Goal: Information Seeking & Learning: Learn about a topic

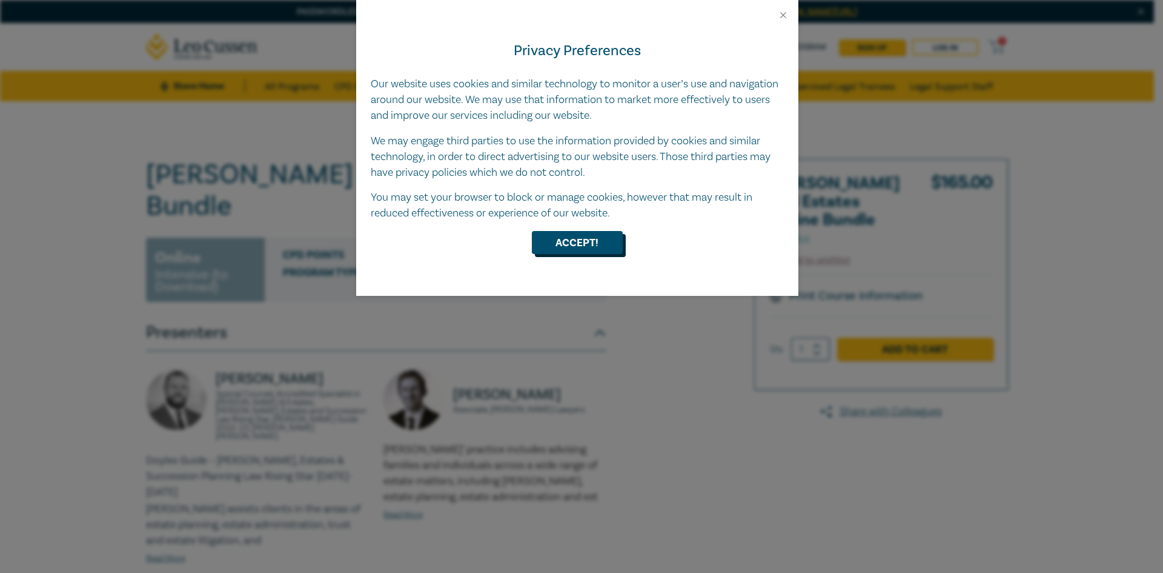
click at [567, 241] on button "Accept!" at bounding box center [577, 242] width 91 height 23
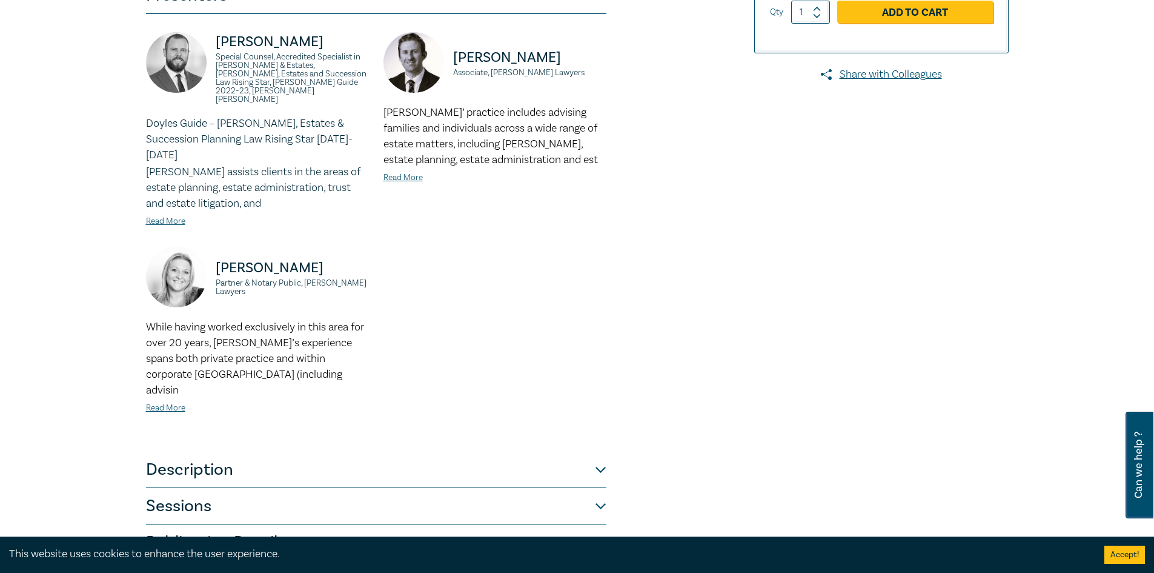
scroll to position [424, 0]
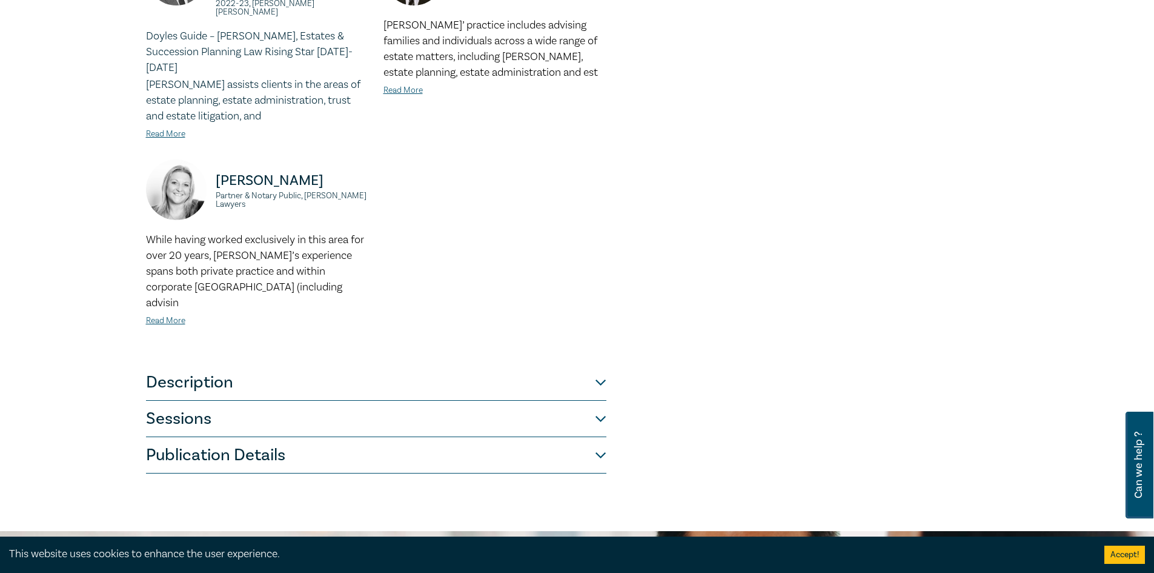
click at [213, 364] on button "Description" at bounding box center [376, 382] width 461 height 36
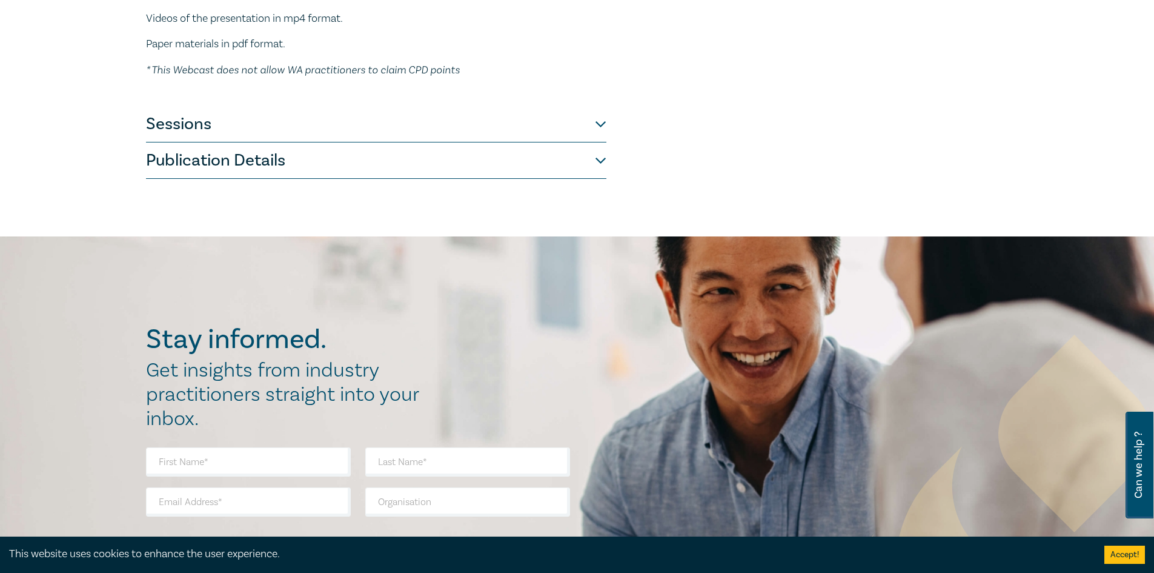
scroll to position [118, 0]
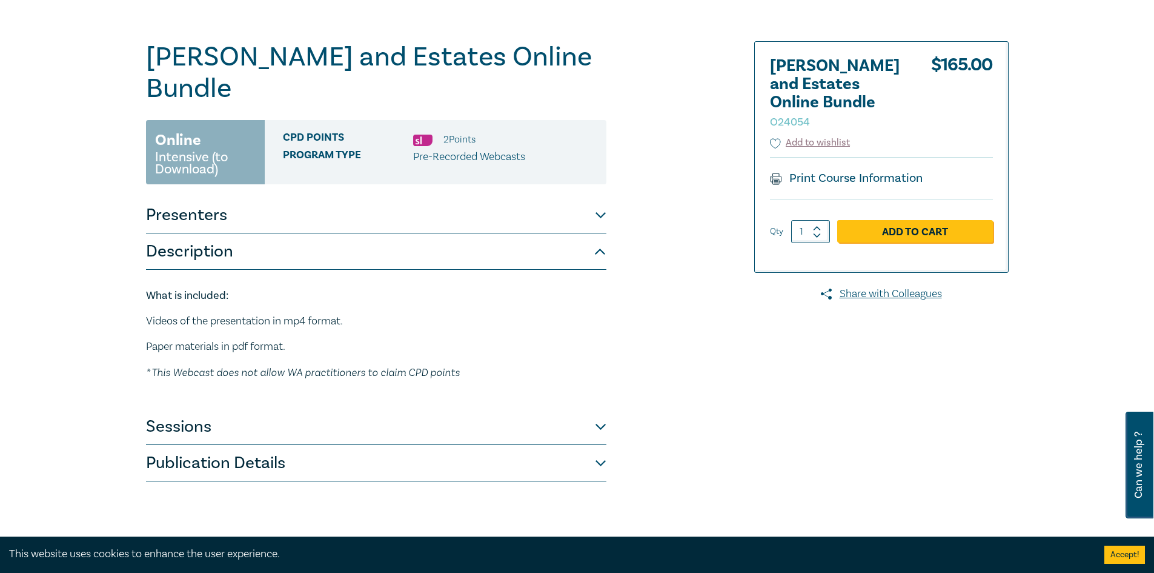
click at [206, 408] on button "Sessions" at bounding box center [376, 426] width 461 height 36
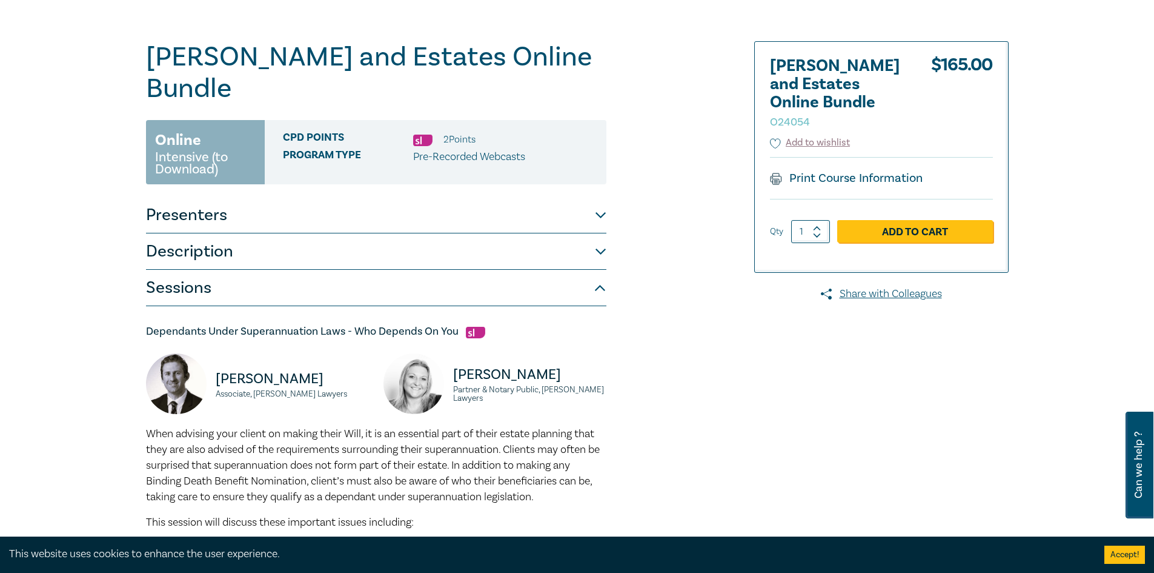
click at [273, 233] on button "Description" at bounding box center [376, 251] width 461 height 36
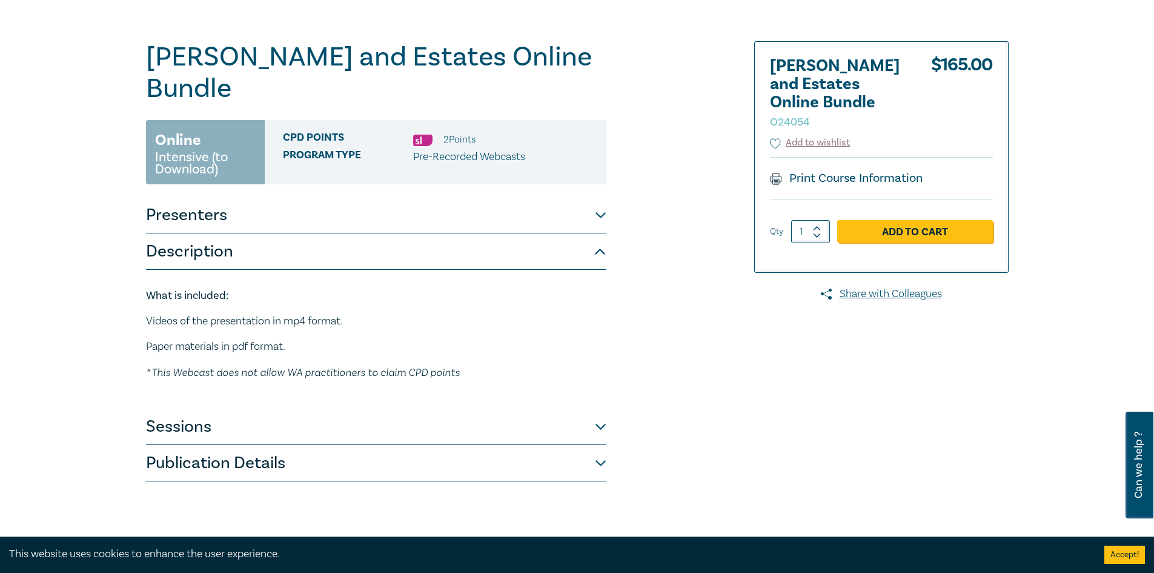
click at [327, 197] on button "Presenters" at bounding box center [376, 215] width 461 height 36
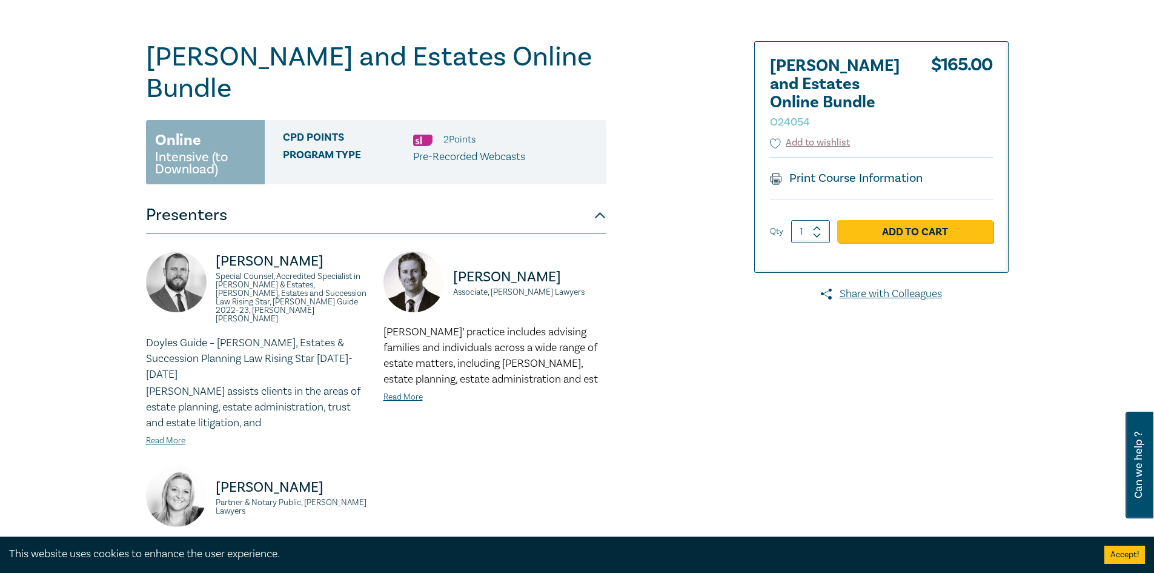
scroll to position [602, 0]
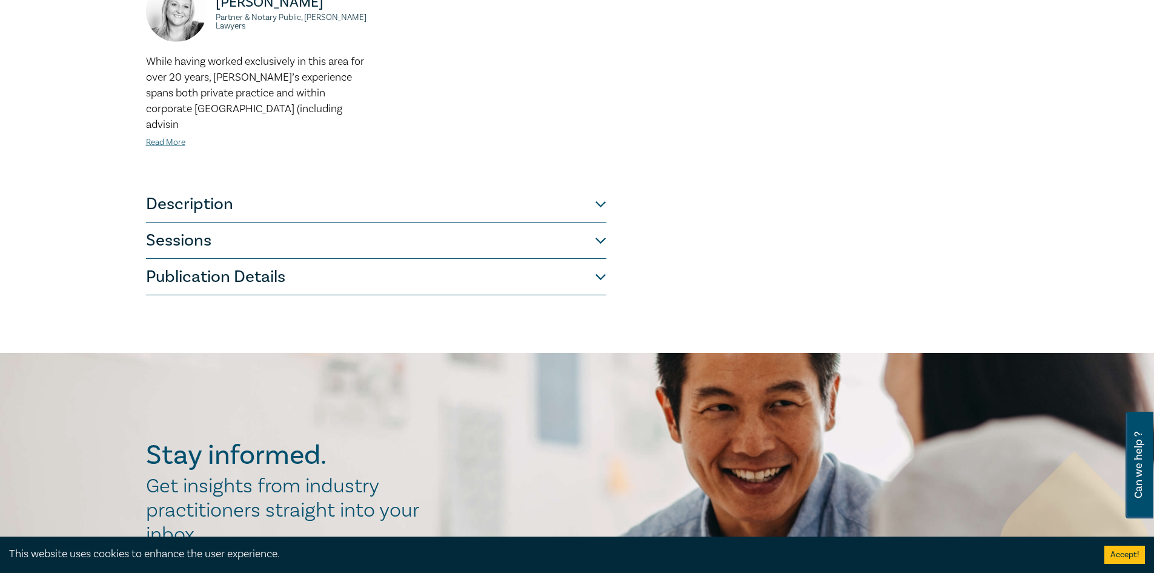
click at [294, 222] on button "Sessions" at bounding box center [376, 240] width 461 height 36
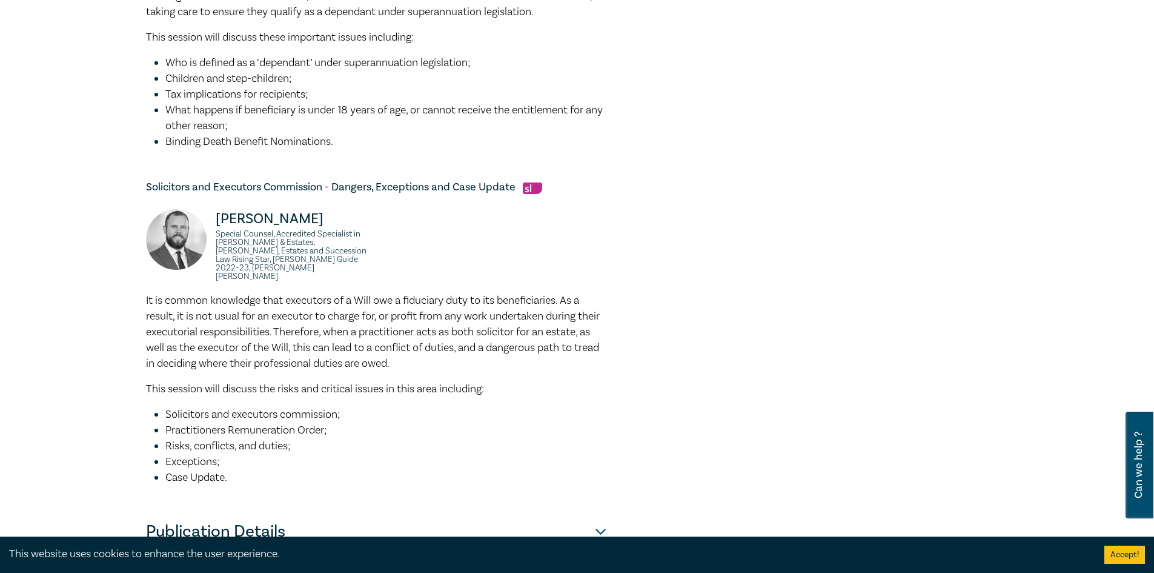
click at [234, 513] on button "Publication Details" at bounding box center [376, 531] width 461 height 36
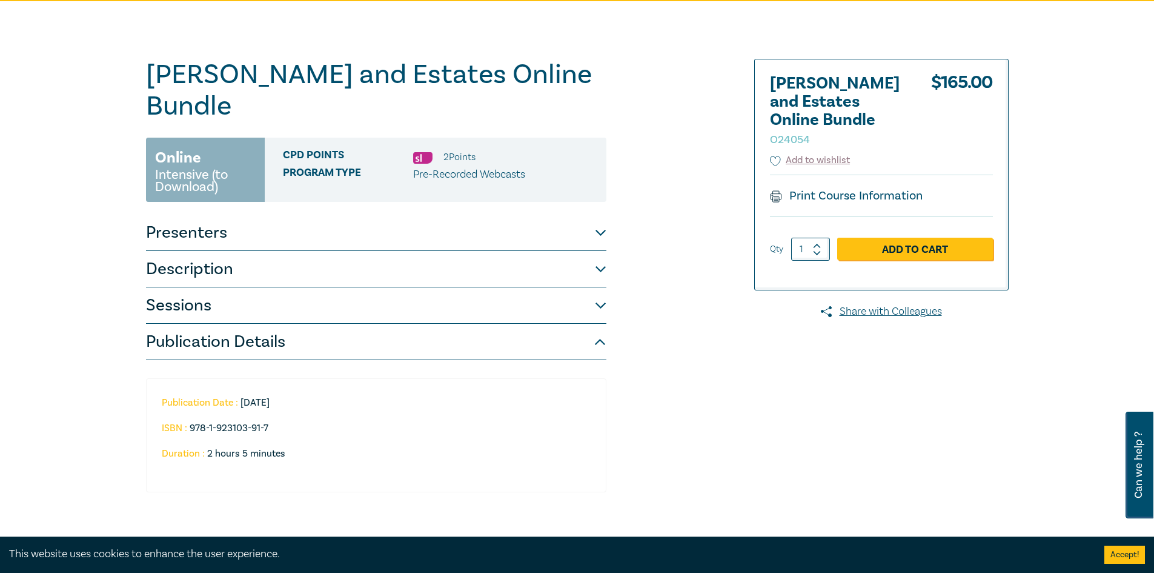
scroll to position [0, 0]
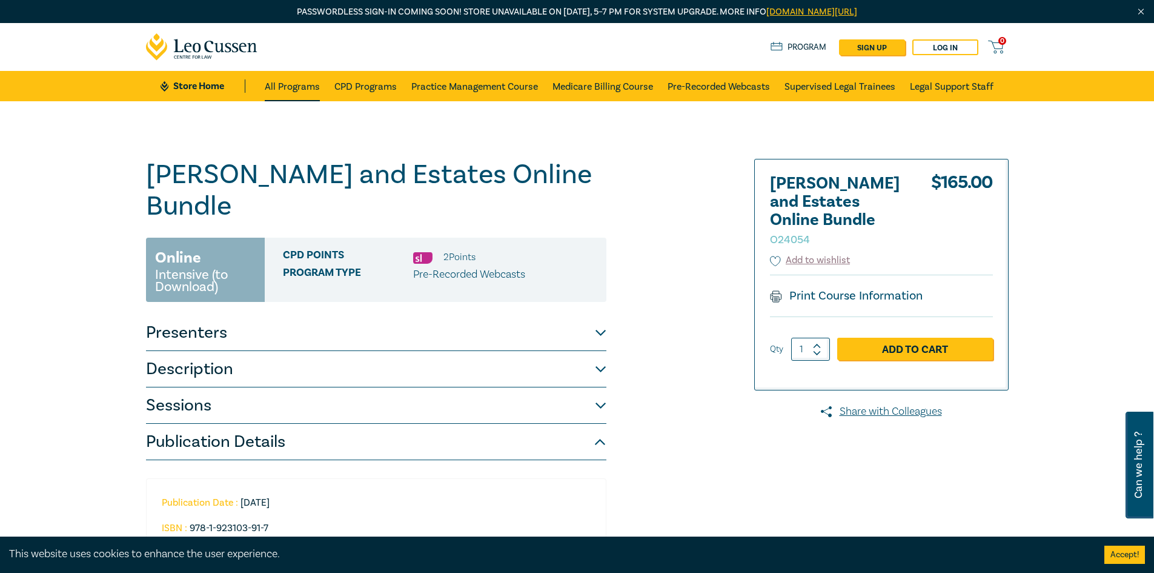
click at [294, 79] on link "All Programs" at bounding box center [292, 86] width 55 height 30
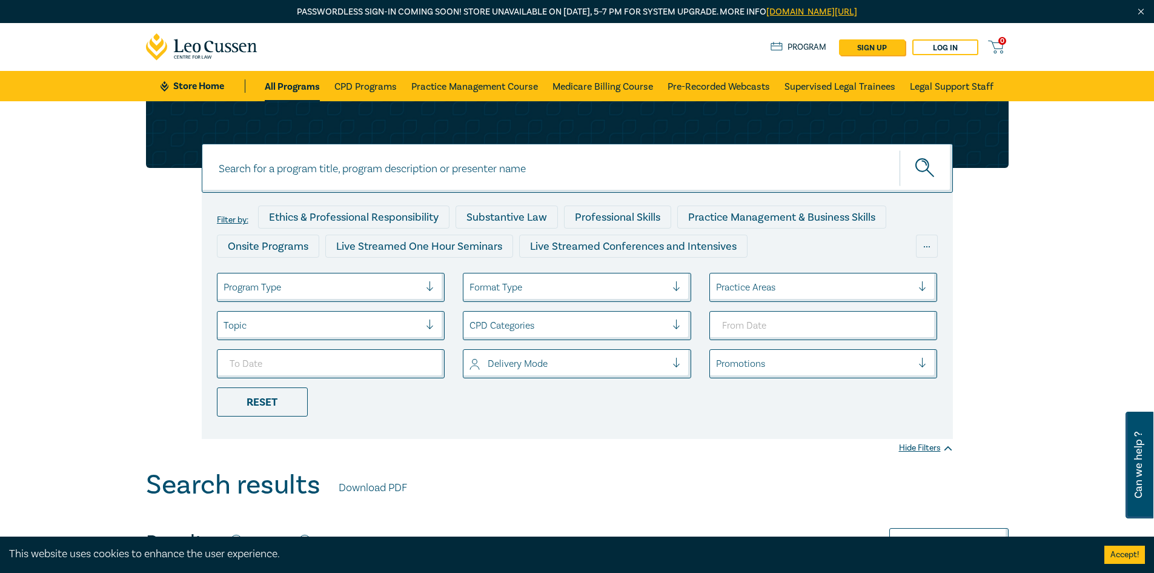
click at [369, 287] on div at bounding box center [322, 287] width 197 height 16
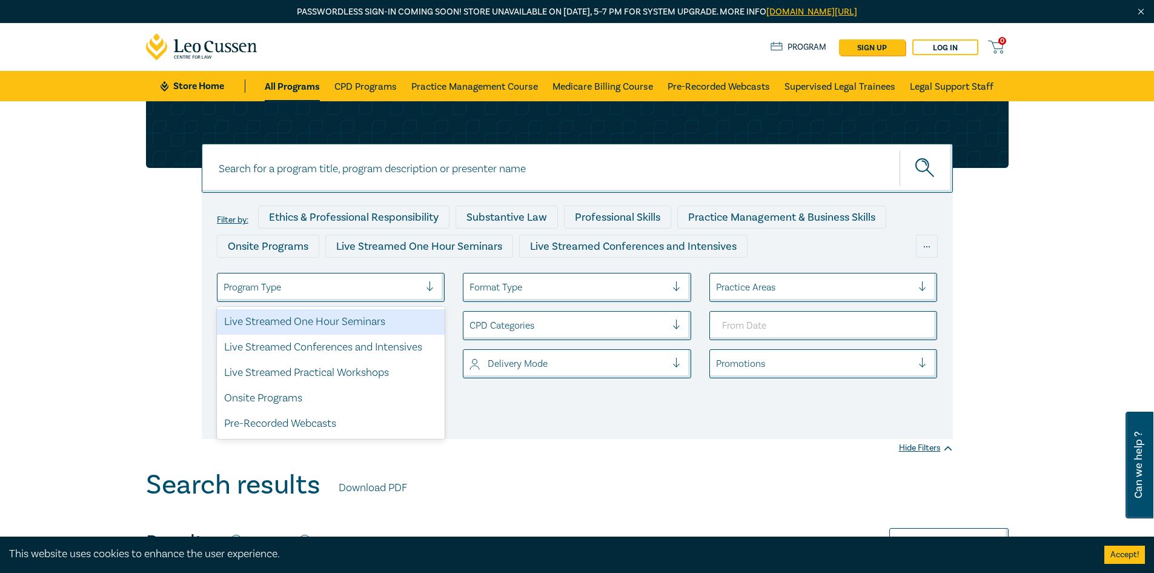
click at [369, 287] on div at bounding box center [322, 287] width 197 height 16
